Goal: Check status: Check status

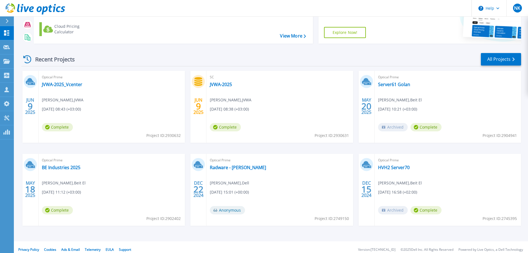
scroll to position [55, 0]
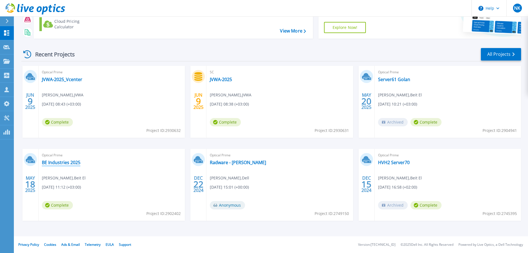
click at [62, 164] on link "BE Industries 2025" at bounding box center [61, 162] width 39 height 6
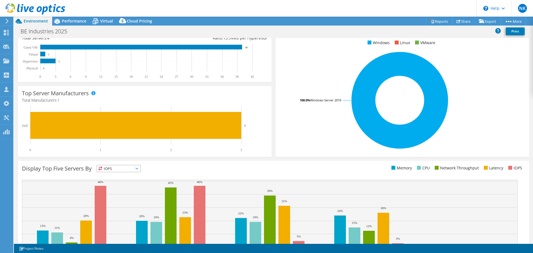
scroll to position [34, 0]
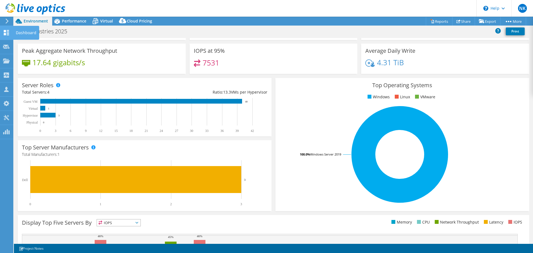
click at [6, 30] on icon at bounding box center [6, 32] width 7 height 5
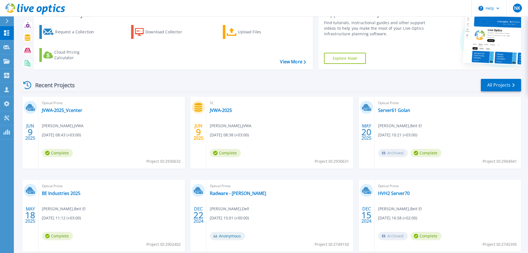
scroll to position [55, 0]
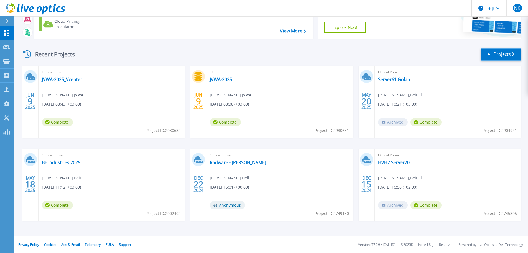
click at [512, 55] on link "All Projects" at bounding box center [501, 54] width 40 height 12
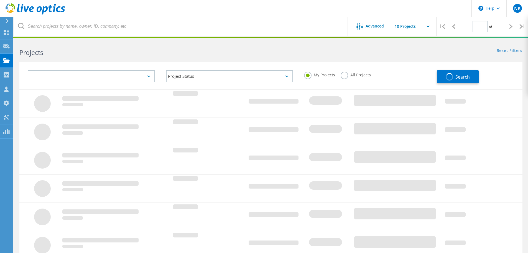
type input "1"
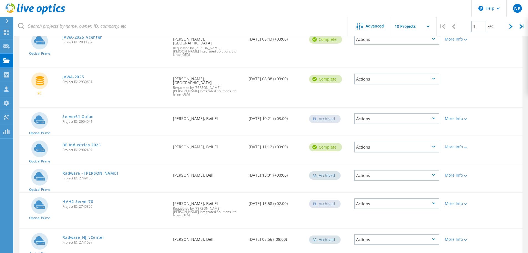
scroll to position [5, 0]
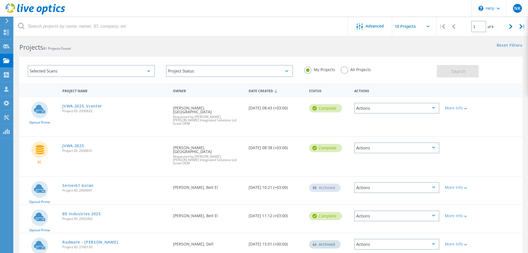
click at [414, 25] on input "text" at bounding box center [419, 26] width 55 height 19
click at [417, 68] on div "Show 40 Projects" at bounding box center [420, 68] width 55 height 9
type input "Show 40 Projects"
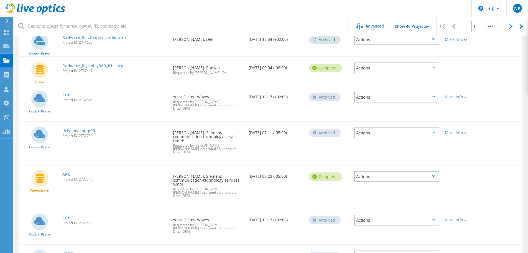
scroll to position [310, 0]
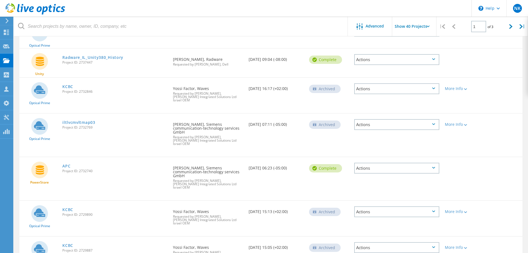
drag, startPoint x: 69, startPoint y: 140, endPoint x: 80, endPoint y: 140, distance: 11.1
click at [69, 164] on link "APC" at bounding box center [66, 166] width 8 height 4
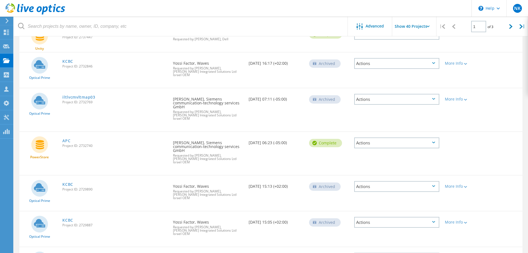
scroll to position [366, 0]
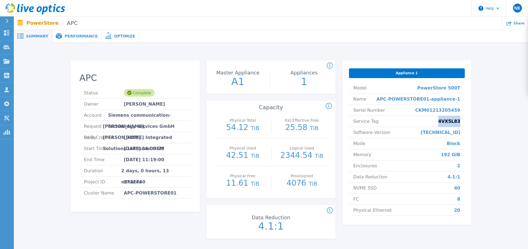
drag, startPoint x: 443, startPoint y: 122, endPoint x: 460, endPoint y: 120, distance: 17.3
click at [460, 120] on span "4VX5L83" at bounding box center [450, 121] width 22 height 11
copy span "4VX5L83"
click at [354, 54] on div "APC Status Complete Owner Yossi Soffer Account Siemens communication-technology…" at bounding box center [271, 150] width 498 height 198
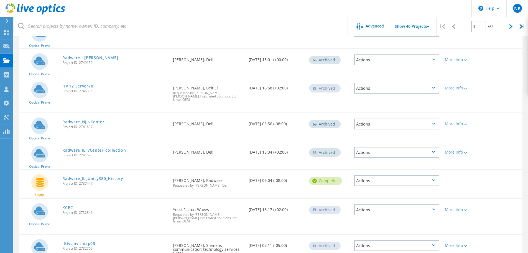
scroll to position [91, 0]
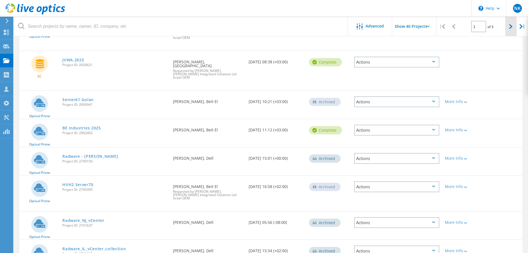
click at [514, 27] on div at bounding box center [511, 27] width 11 height 20
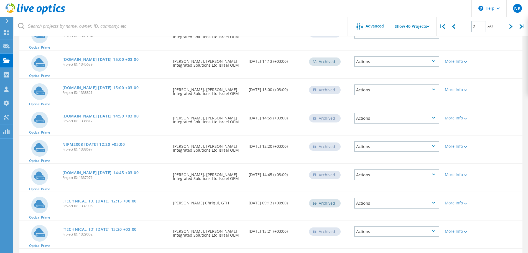
scroll to position [1050, 0]
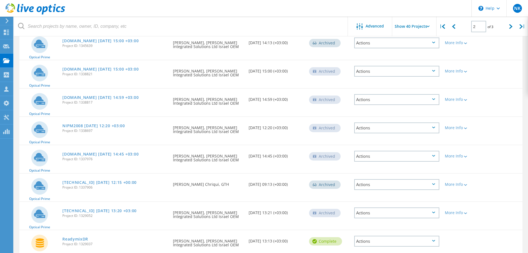
click at [500, 117] on div "Optical Prime NIPM2008 2021-07-07 12:20 +03:00 Project ID: 1338697 Requested By…" at bounding box center [270, 131] width 503 height 28
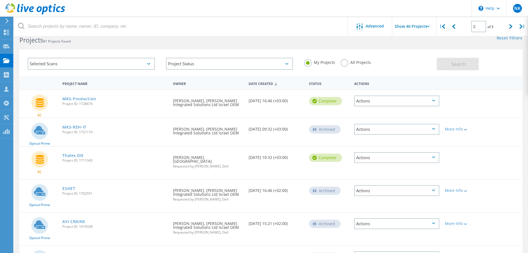
scroll to position [0, 0]
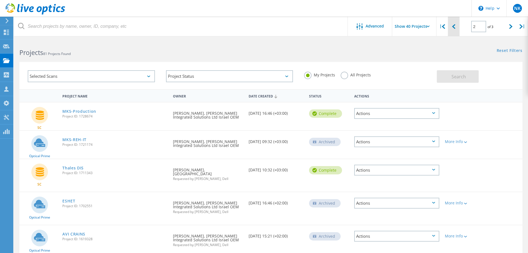
click at [457, 27] on div at bounding box center [453, 27] width 11 height 20
type input "1"
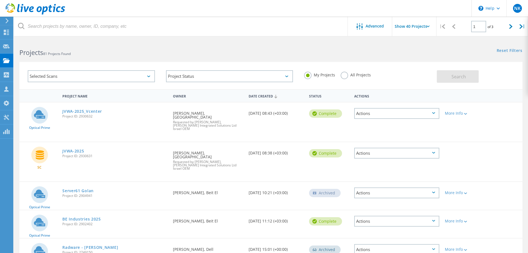
scroll to position [28, 0]
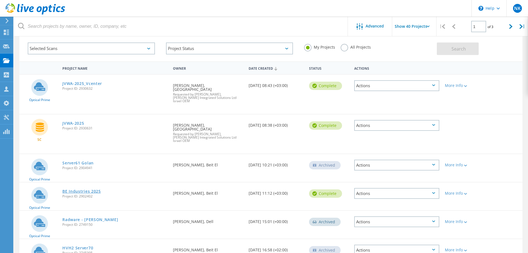
click at [95, 189] on link "BE Industries 2025" at bounding box center [81, 191] width 39 height 4
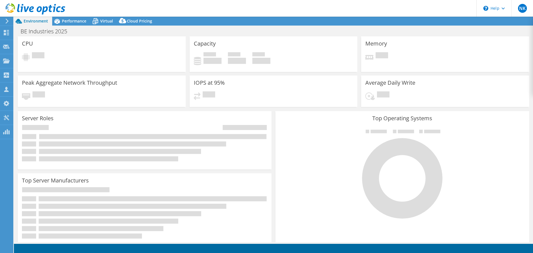
select select "USD"
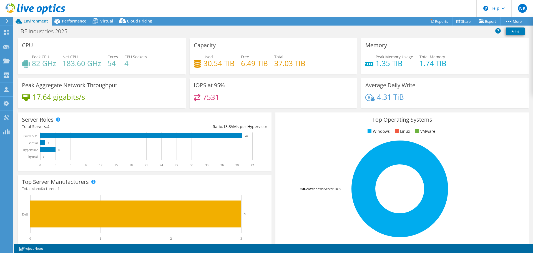
click at [188, 41] on div "Capacity Used 30.54 TiB Free 6.49 TiB Total 37.03 TiB" at bounding box center [274, 56] width 172 height 36
click at [76, 25] on div "Performance" at bounding box center [71, 21] width 38 height 9
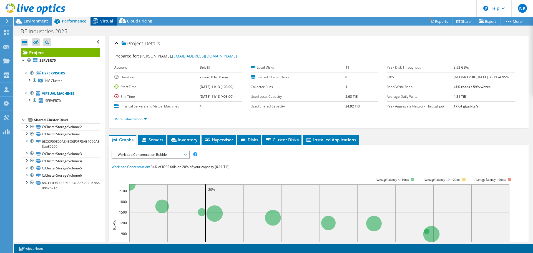
click at [103, 18] on div "Virtual" at bounding box center [103, 21] width 27 height 9
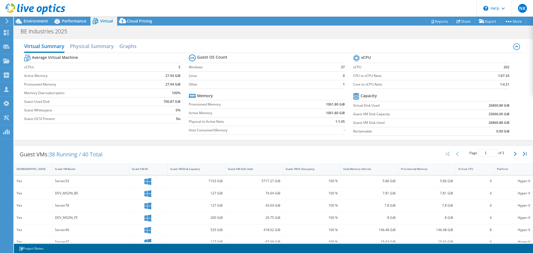
click at [44, 18] on div at bounding box center [32, 9] width 65 height 19
click at [39, 21] on span "Environment" at bounding box center [36, 20] width 24 height 5
